Goal: Transaction & Acquisition: Download file/media

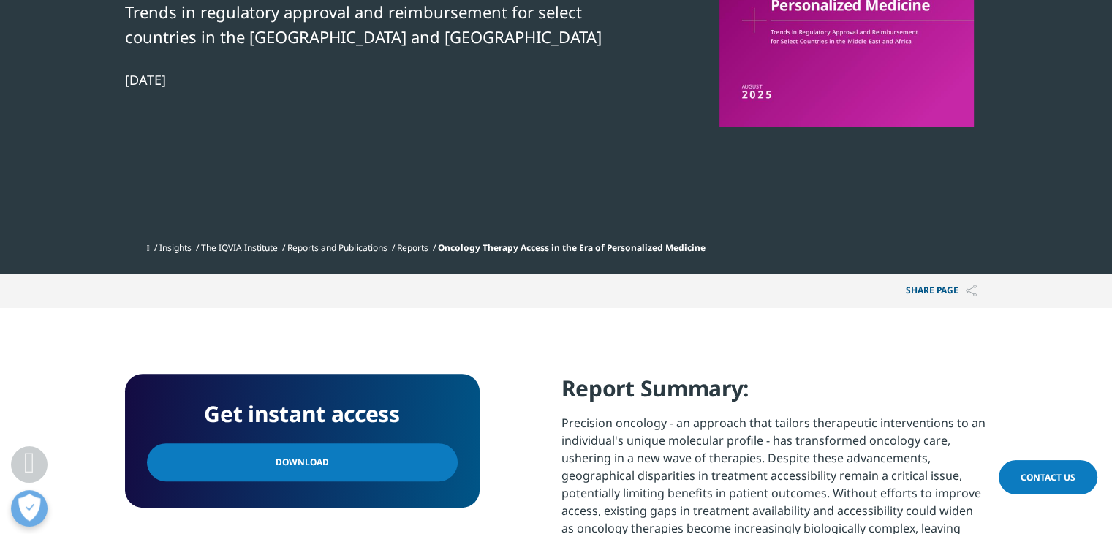
scroll to position [585, 0]
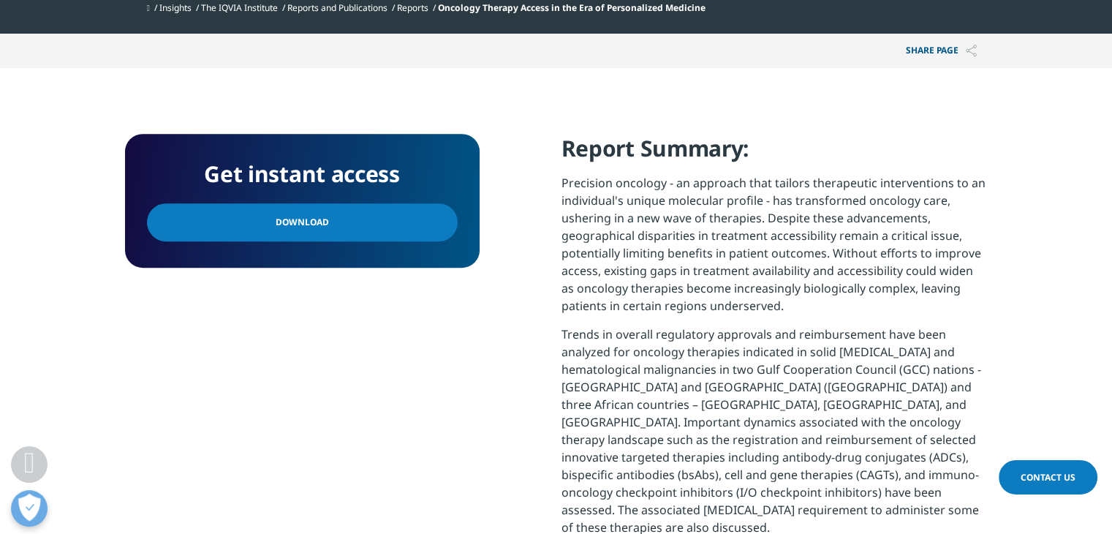
click at [336, 225] on link "Download" at bounding box center [302, 222] width 311 height 38
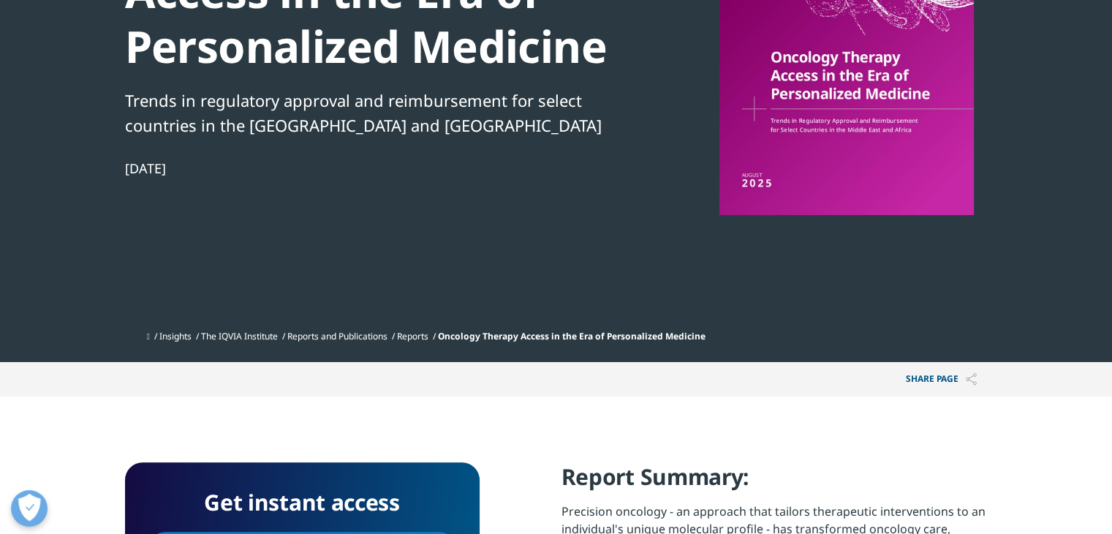
scroll to position [366, 0]
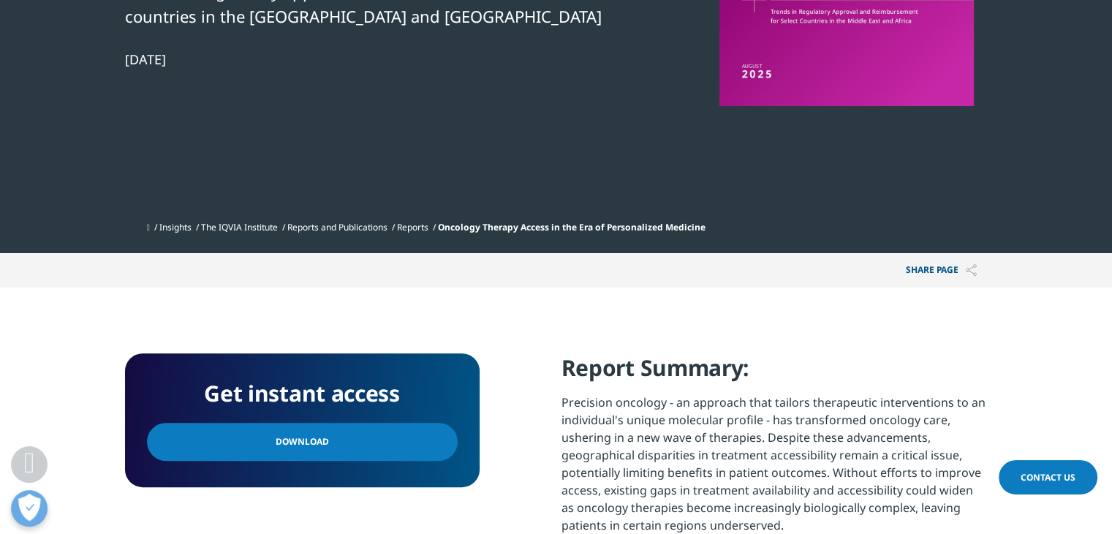
click at [428, 226] on link "Reports" at bounding box center [412, 227] width 31 height 12
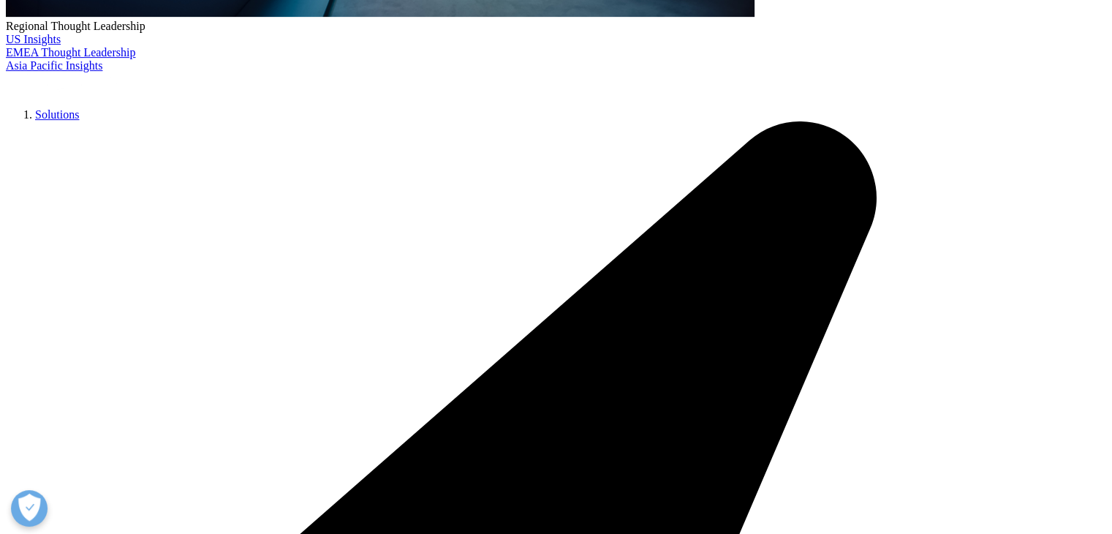
scroll to position [804, 0]
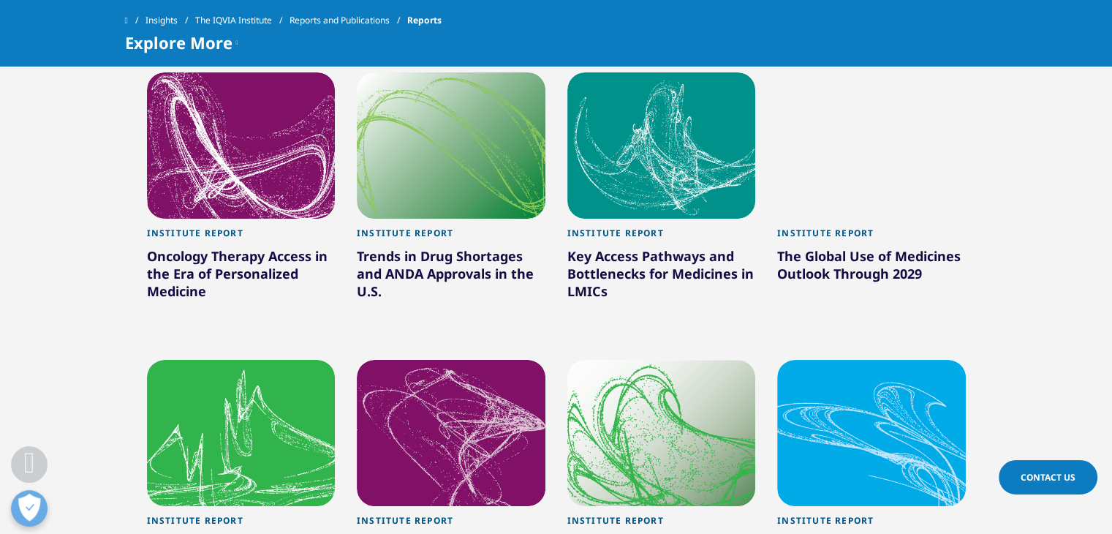
click at [849, 167] on div at bounding box center [871, 145] width 189 height 146
click at [872, 176] on div at bounding box center [871, 145] width 189 height 146
click at [831, 255] on div "The Global Use of Medicines Outlook Through 2029" at bounding box center [871, 267] width 189 height 41
click at [832, 253] on div "The Global Use of Medicines Outlook Through 2029" at bounding box center [871, 267] width 189 height 41
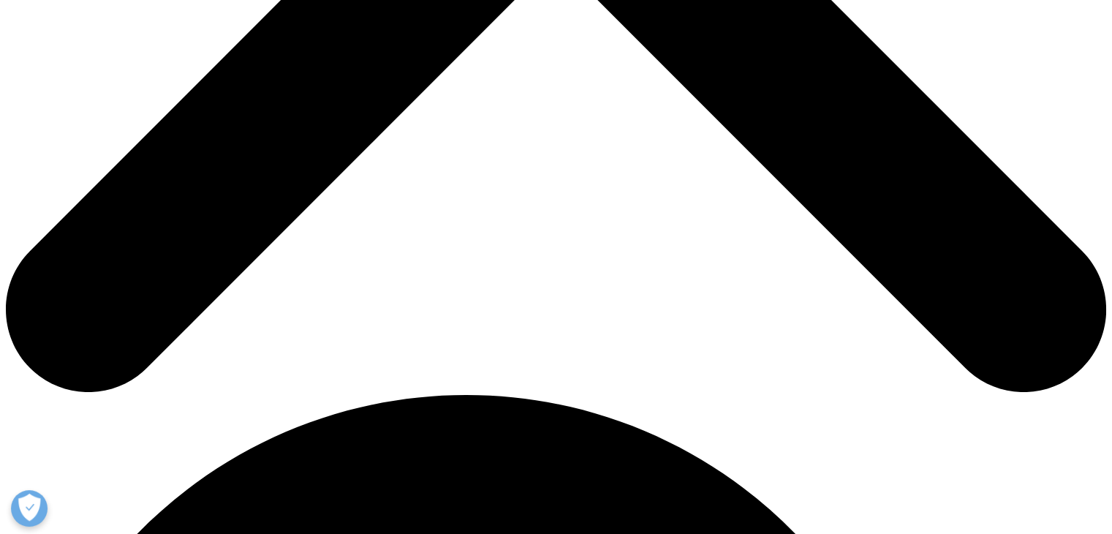
scroll to position [731, 0]
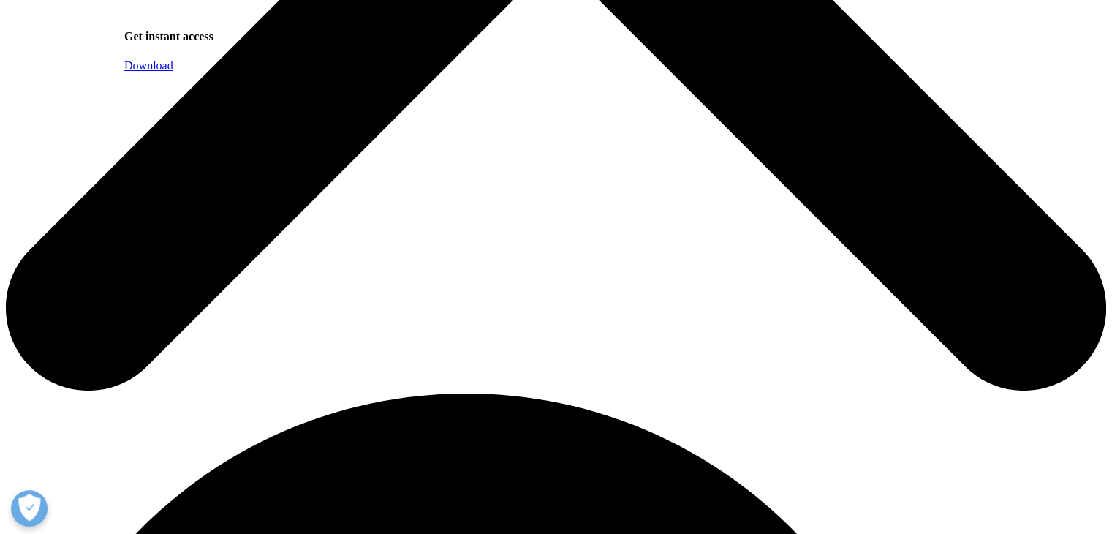
click at [173, 72] on link "Download" at bounding box center [148, 65] width 49 height 12
